Goal: Subscribe to service/newsletter

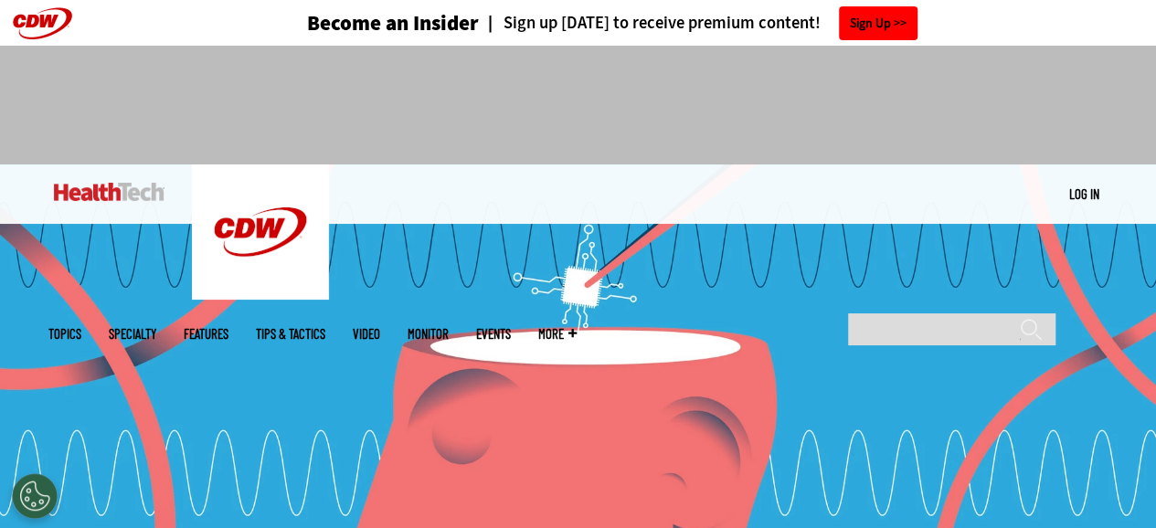
click at [859, 14] on link "Sign Up" at bounding box center [878, 23] width 79 height 34
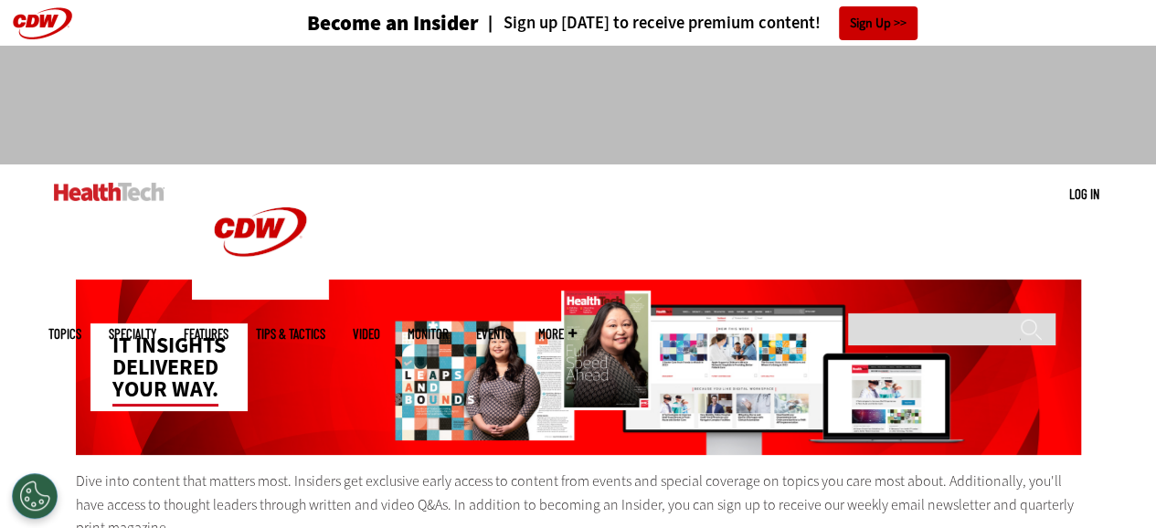
click at [892, 23] on link "Sign Up" at bounding box center [878, 23] width 79 height 34
click at [841, 28] on link "Sign Up" at bounding box center [878, 23] width 79 height 34
